Goal: Find specific page/section: Find specific page/section

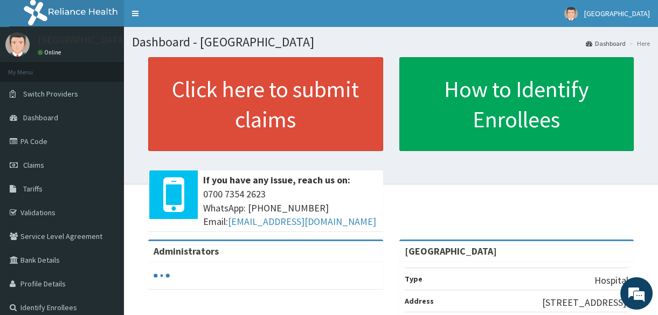
click at [67, 143] on link "PA Code" at bounding box center [62, 141] width 124 height 24
click at [65, 144] on link "PA Code" at bounding box center [62, 141] width 124 height 24
click at [68, 145] on link "PA Code" at bounding box center [62, 141] width 124 height 24
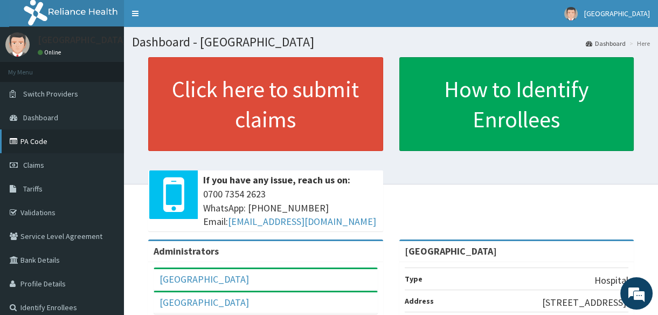
click at [61, 141] on link "PA Code" at bounding box center [62, 141] width 124 height 24
